Goal: Transaction & Acquisition: Purchase product/service

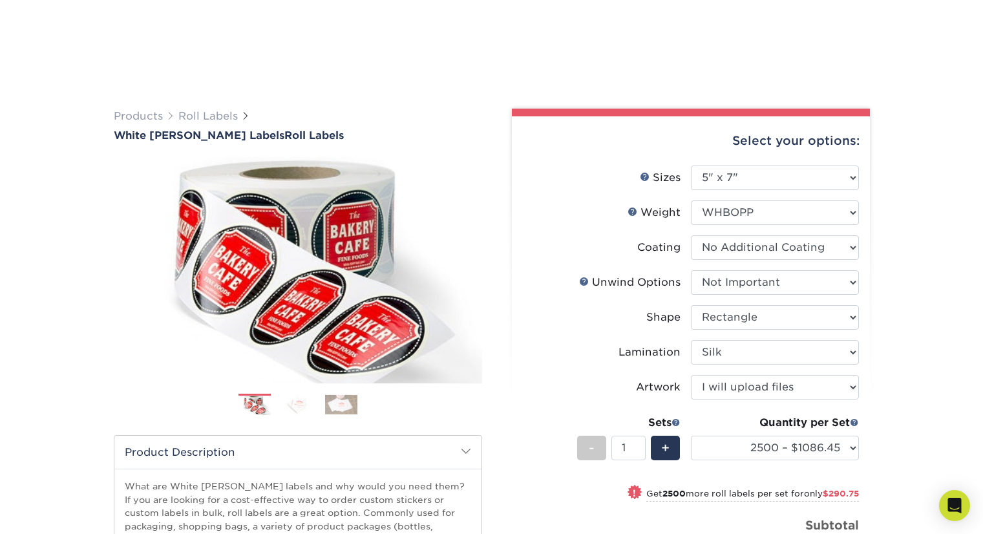
select select "5.00x7.00"
select select "d16c2772-aac7-41d6-a124-047cd7375882"
select select "ee567ae7-d0e9-47ca-830a-b172c097b44f"
select select "ccacb42f-45f7-42d3-bbd3-7c8421cf37f0"
select select "upload"
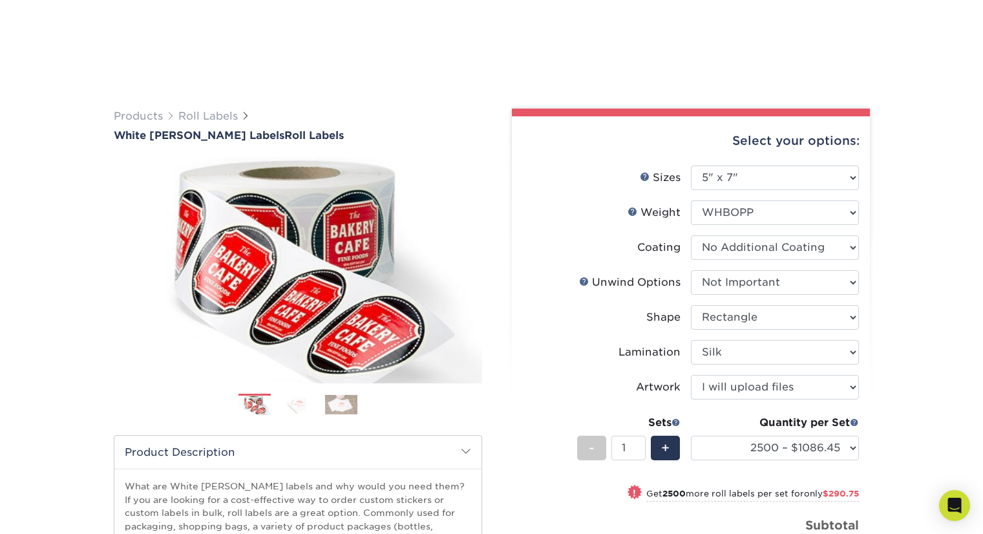
select select "2500 – $1086.45"
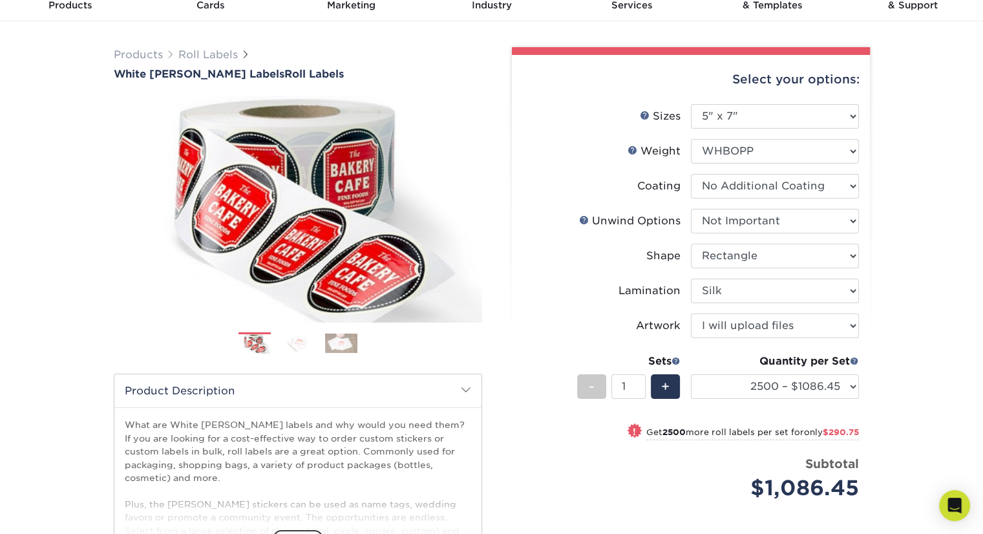
scroll to position [47, 0]
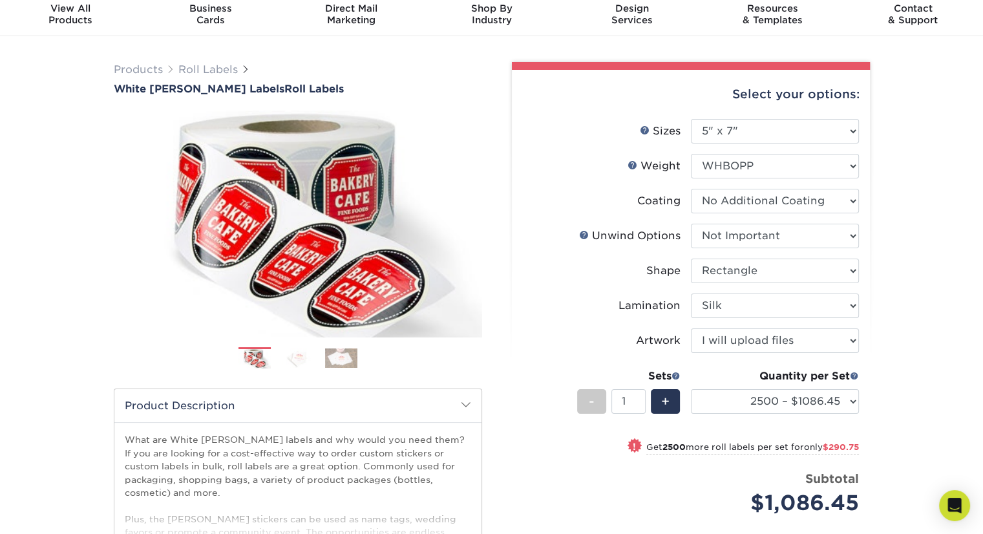
click at [797, 142] on li "Sizes Help Sizes Please Select 1" x 1" 1" x 2" 1" x 2.5" 1" x 3" 1.5" x 1.5" 1.…" at bounding box center [691, 136] width 336 height 35
click at [802, 133] on select "Please Select 1" x 1" 1" x 2" 1" x 2.5" 1" x 3" 1.5" x 1.5" 1.5" x 2.5" 1.5" x …" at bounding box center [775, 131] width 168 height 25
select select "6.00x6.00"
click at [691, 119] on select "Please Select 1" x 1" 1" x 2" 1" x 2.5" 1" x 3" 1.5" x 1.5" 1.5" x 2.5" 1.5" x …" at bounding box center [775, 131] width 168 height 25
select select "-1"
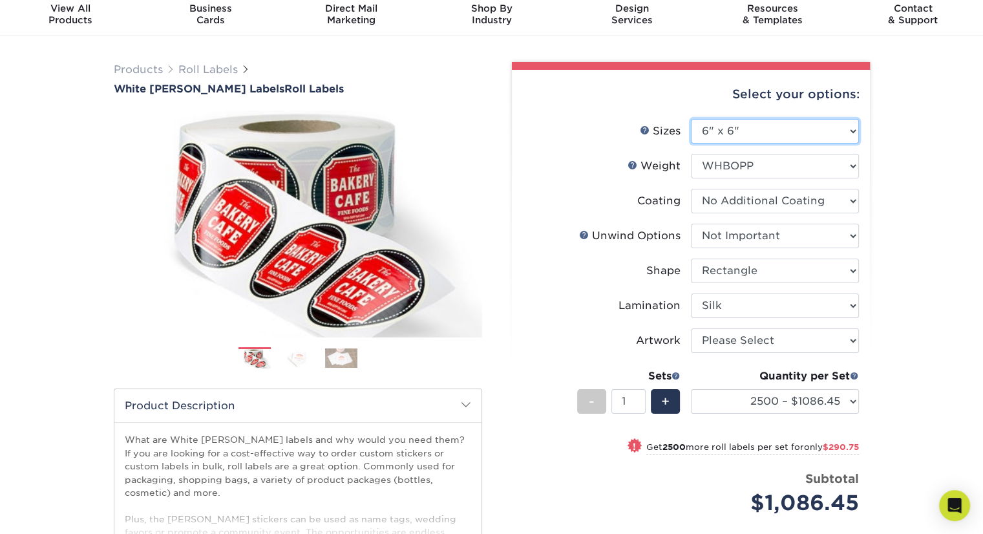
select select "-1"
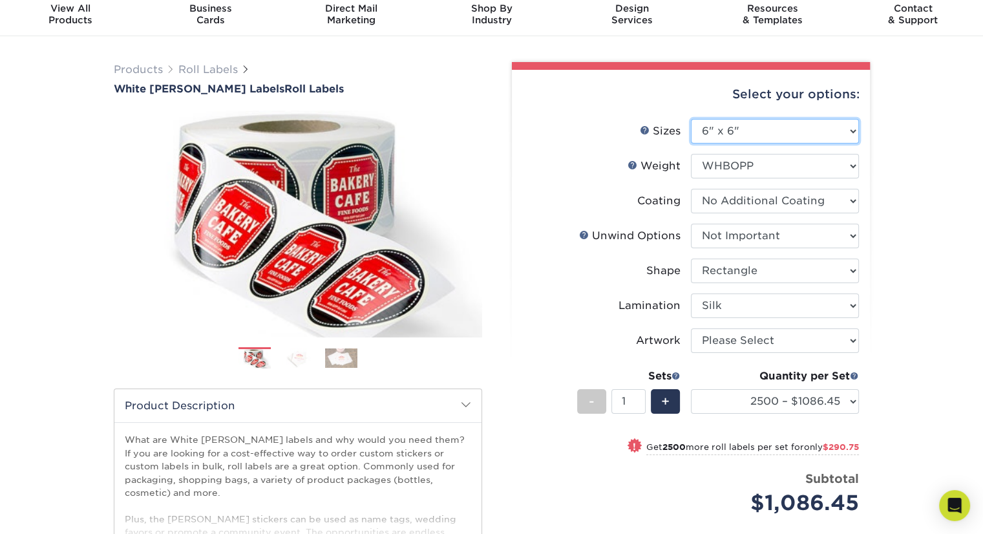
select select "-1"
click at [826, 128] on select "Please Select 1" x 1" 1" x 2" 1" x 2.5" 1" x 3" 1.5" x 1.5" 1.5" x 2.5" 1.5" x …" at bounding box center [775, 131] width 168 height 25
select select "5.50x5.50"
click at [691, 119] on select "Please Select 1" x 1" 1" x 2" 1" x 2.5" 1" x 3" 1.5" x 1.5" 1.5" x 2.5" 1.5" x …" at bounding box center [775, 131] width 168 height 25
select select "-1"
